Goal: Navigation & Orientation: Understand site structure

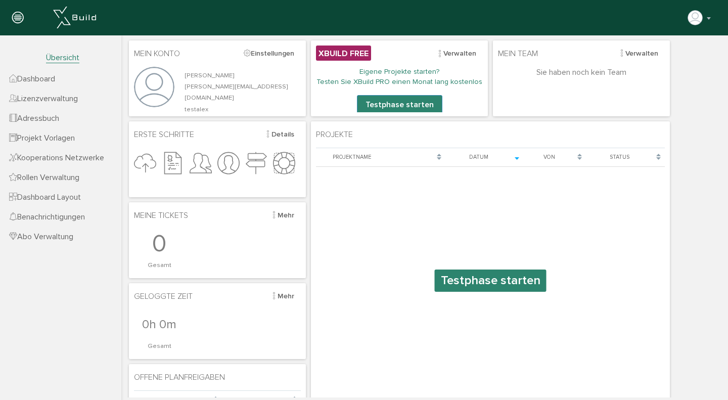
click at [50, 101] on span "Lizenzverwaltung" at bounding box center [43, 98] width 69 height 10
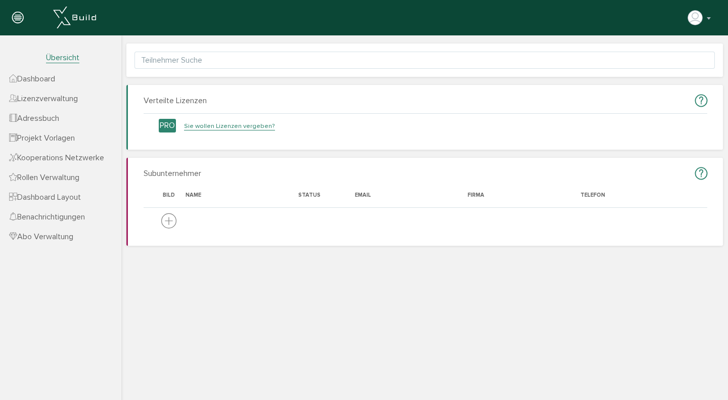
click at [16, 29] on div at bounding box center [17, 18] width 35 height 36
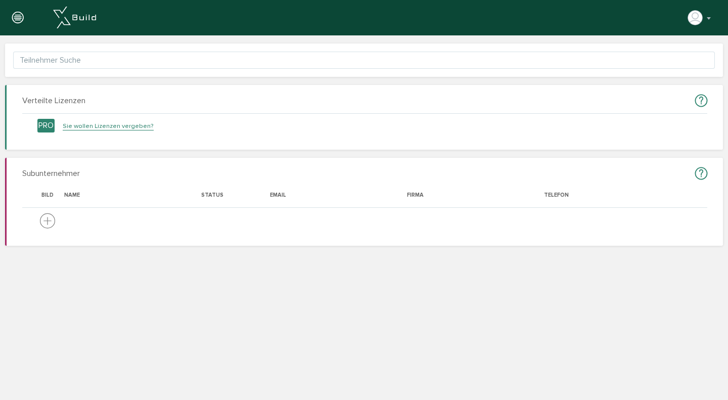
click at [16, 29] on div at bounding box center [17, 18] width 35 height 36
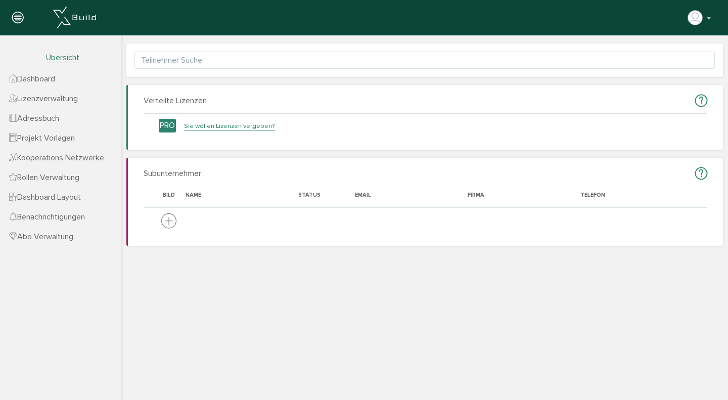
click at [38, 77] on span "Dashboard" at bounding box center [32, 79] width 46 height 10
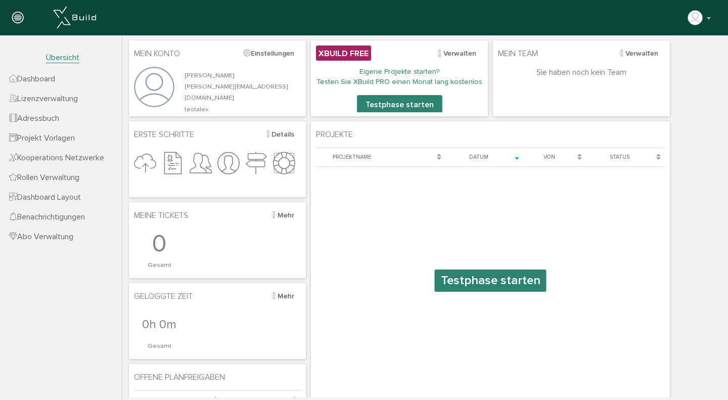
click at [283, 214] on button "Mehr" at bounding box center [282, 215] width 37 height 16
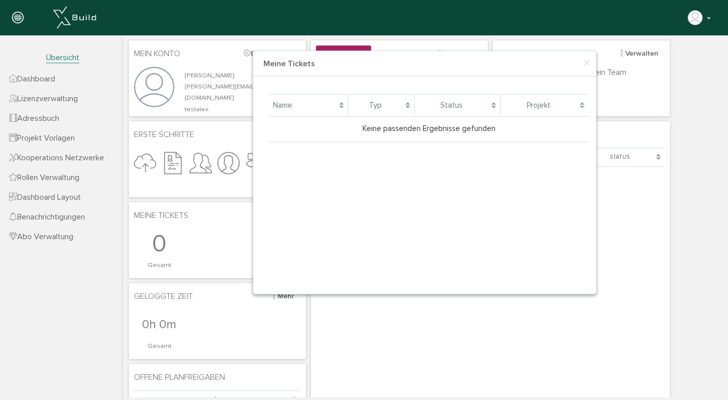
click at [591, 67] on h4 "Meine Tickets" at bounding box center [424, 63] width 343 height 25
click at [582, 65] on h4 "Meine Tickets" at bounding box center [424, 63] width 343 height 25
click at [587, 65] on span "×" at bounding box center [587, 64] width 8 height 20
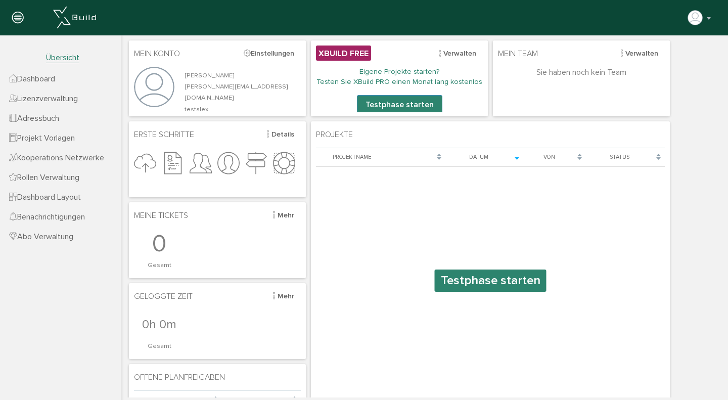
click at [55, 101] on span "Lizenzverwaltung" at bounding box center [43, 98] width 69 height 10
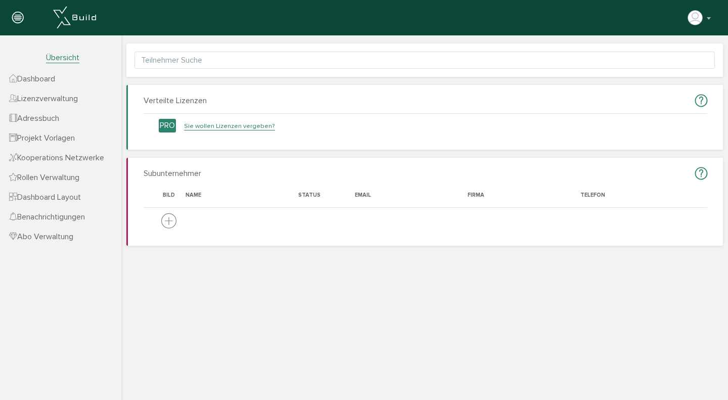
click at [50, 119] on span "Adressbuch" at bounding box center [34, 118] width 50 height 10
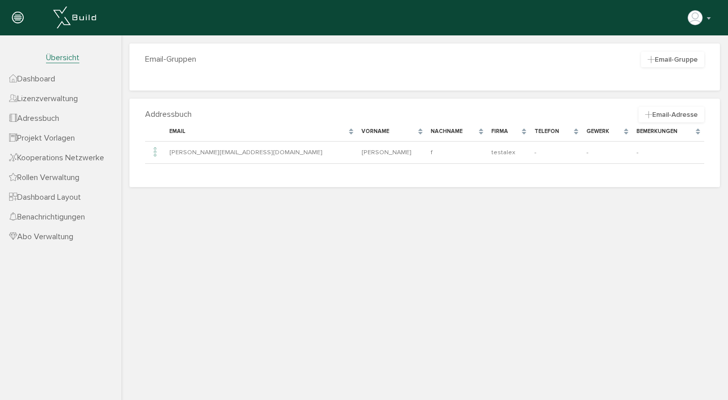
click at [48, 138] on span "Projekt Vorlagen" at bounding box center [42, 138] width 66 height 10
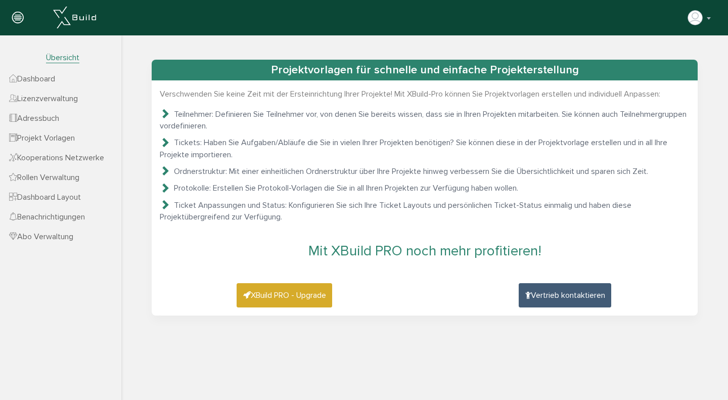
click at [66, 159] on span "Kooperations Netzwerke" at bounding box center [56, 158] width 95 height 10
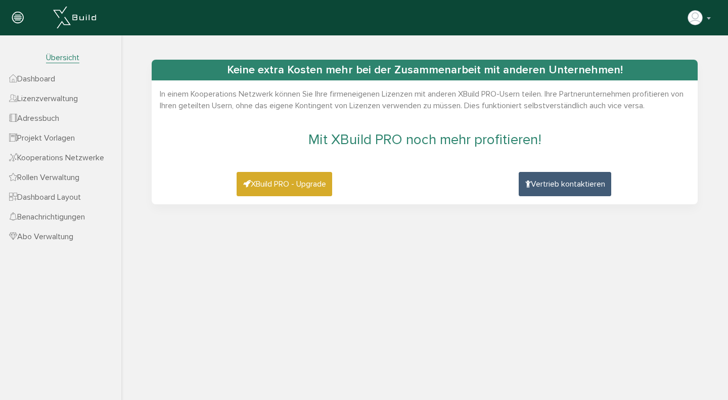
click at [66, 177] on span "Rollen Verwaltung" at bounding box center [44, 177] width 70 height 10
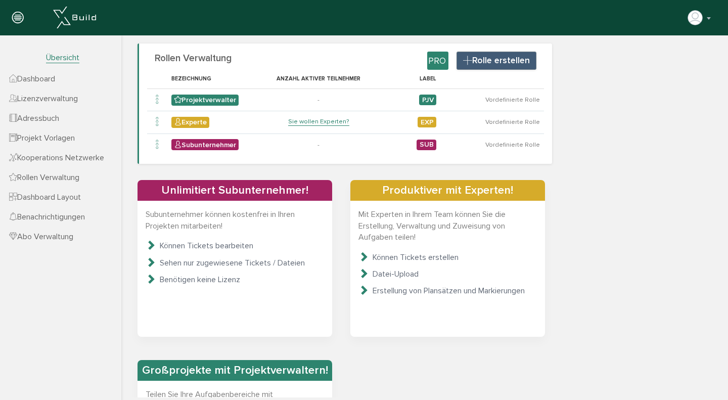
click at [68, 196] on span "Dashboard Layout" at bounding box center [45, 197] width 72 height 10
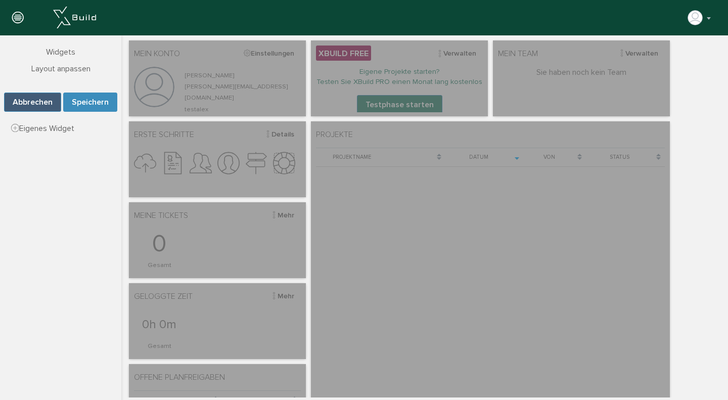
click at [38, 104] on button "Abbrechen" at bounding box center [32, 101] width 57 height 19
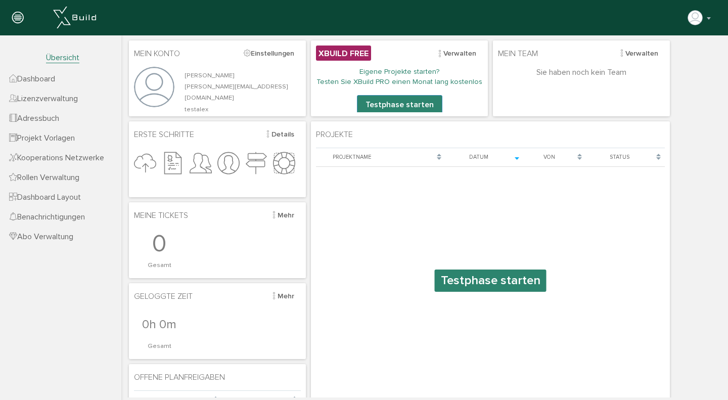
click at [65, 140] on span "Projekt Vorlagen" at bounding box center [42, 138] width 66 height 10
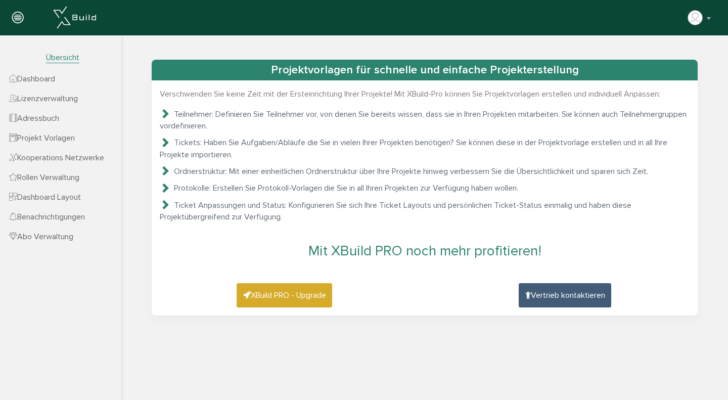
click at [50, 139] on span "Projekt Vorlagen" at bounding box center [42, 138] width 66 height 10
click at [53, 81] on span "Dashboard" at bounding box center [32, 79] width 46 height 10
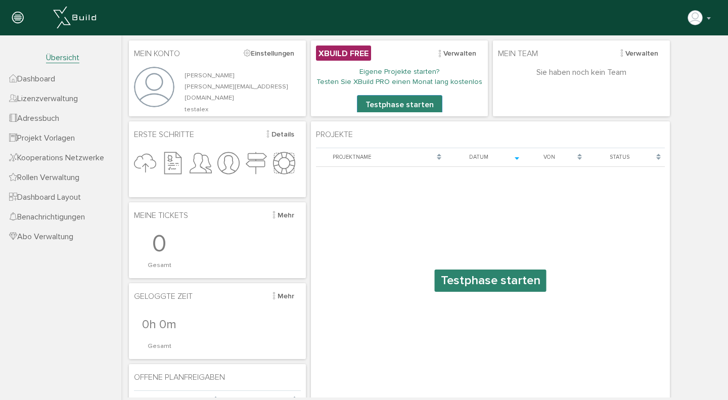
click at [468, 282] on link "Testphase starten" at bounding box center [491, 280] width 112 height 22
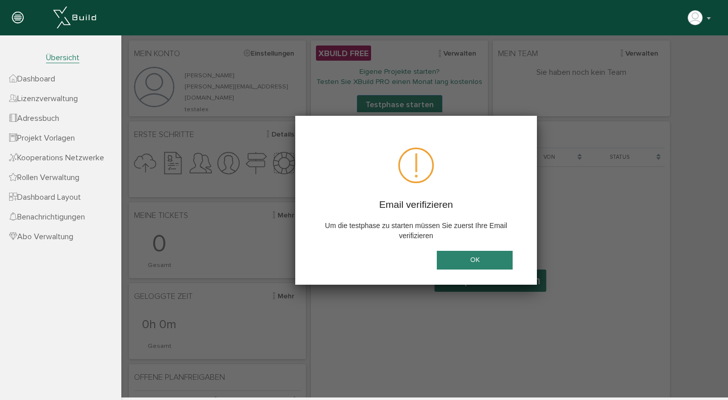
click at [480, 260] on button "OK" at bounding box center [475, 260] width 76 height 19
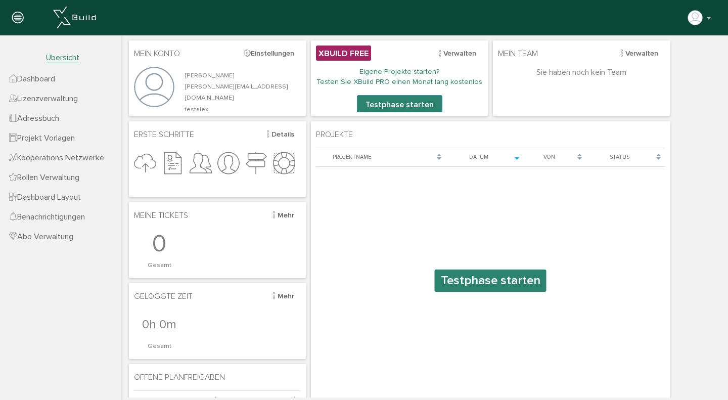
click at [416, 78] on p "Eigene Projekte starten? Testen Sie XBuild PRO einen Monat lang kostenlos" at bounding box center [399, 77] width 166 height 20
click at [359, 56] on span "XBuild Free" at bounding box center [343, 52] width 55 height 15
click at [66, 128] on link "Adressbuch" at bounding box center [60, 118] width 121 height 20
click at [43, 96] on span "Lizenzverwaltung" at bounding box center [43, 98] width 69 height 10
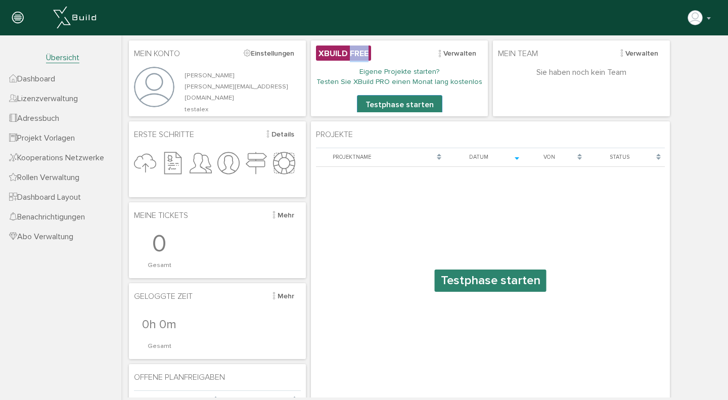
click at [35, 85] on link "Dashboard" at bounding box center [60, 79] width 121 height 20
click at [52, 137] on span "Projekt Vorlagen" at bounding box center [42, 138] width 66 height 10
click at [75, 272] on nav "Übersicht Dashboard Lizenzverwaltung Adressbuch Projekt Vorlagen Kooperations N…" at bounding box center [60, 235] width 121 height 400
